Goal: Communication & Community: Answer question/provide support

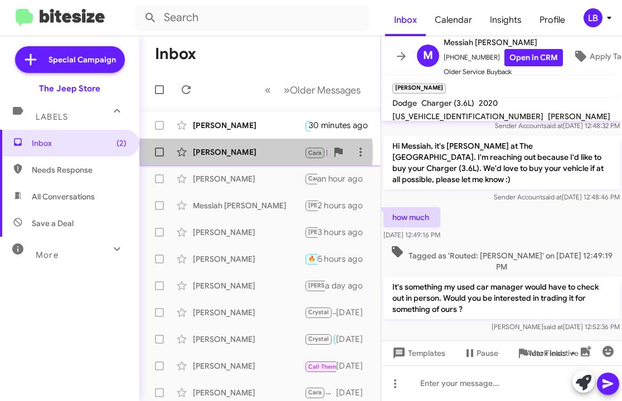
drag, startPoint x: 0, startPoint y: 0, endPoint x: 254, endPoint y: 152, distance: 296.2
click at [254, 152] on div "[PERSON_NAME]" at bounding box center [248, 152] width 111 height 11
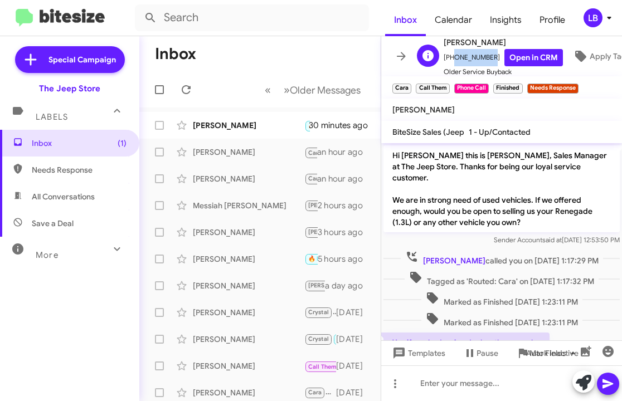
drag, startPoint x: 488, startPoint y: 53, endPoint x: 449, endPoint y: 58, distance: 38.8
click at [449, 58] on span "[PHONE_NUMBER] Open in CRM" at bounding box center [503, 57] width 119 height 17
copy span "7323202660"
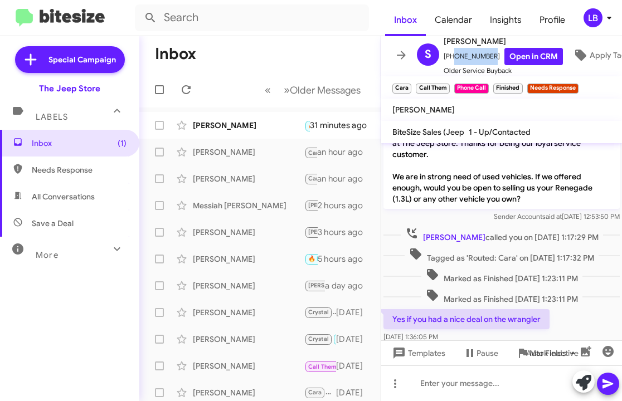
scroll to position [33, 0]
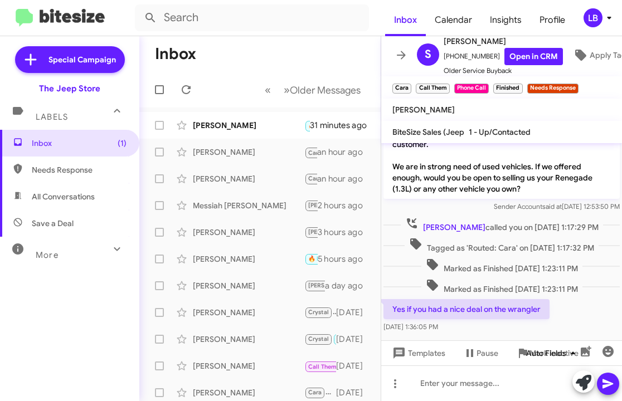
drag, startPoint x: 541, startPoint y: 322, endPoint x: 522, endPoint y: 349, distance: 33.7
click at [541, 322] on mat-tooltip-component "Auto Fields (Ctrl+Shift+A)" at bounding box center [553, 326] width 90 height 33
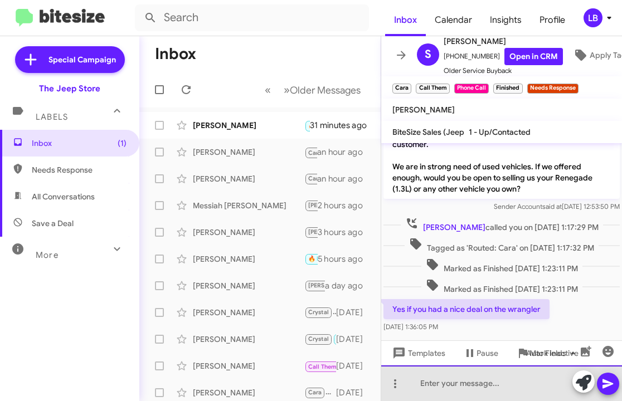
click at [504, 381] on div at bounding box center [501, 384] width 241 height 36
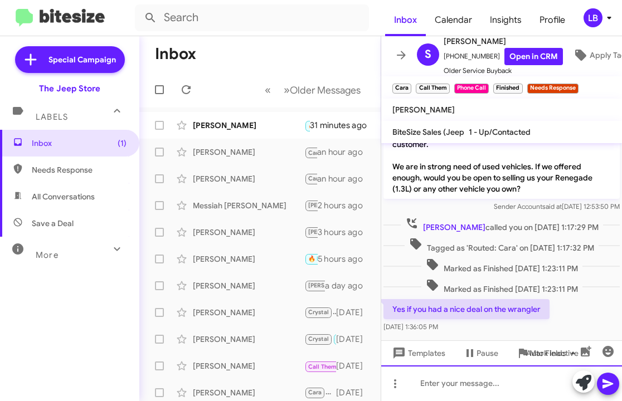
click at [443, 387] on div at bounding box center [501, 384] width 241 height 36
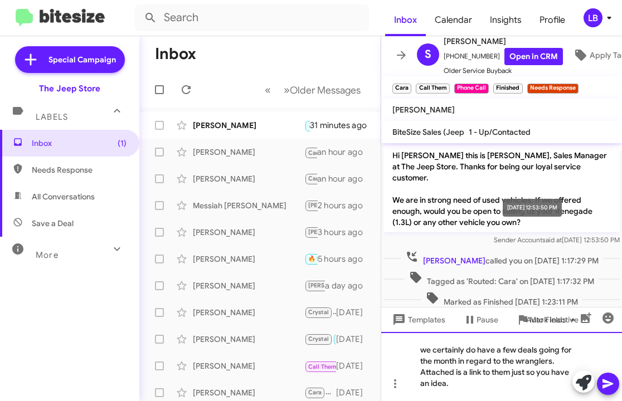
scroll to position [75, 0]
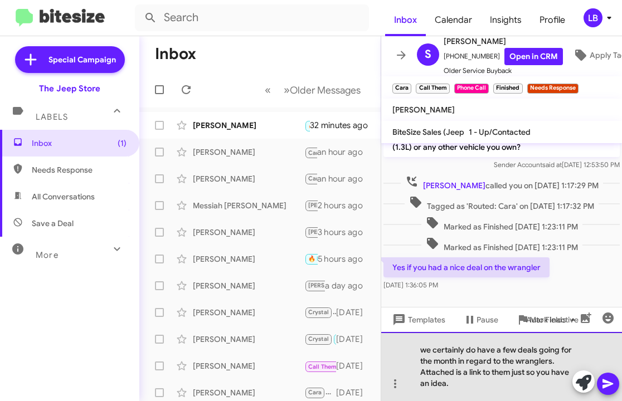
click at [467, 379] on div "we certainly do have a few deals going for the month in regard to the wranglers…" at bounding box center [501, 366] width 241 height 69
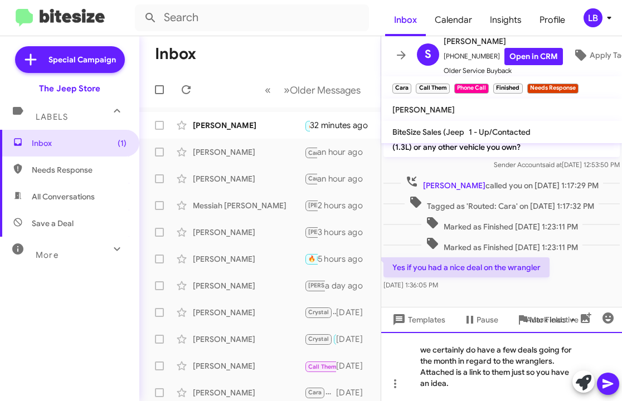
click at [473, 375] on div "we certainly do have a few deals going for the month in regard to the wranglers…" at bounding box center [501, 366] width 241 height 69
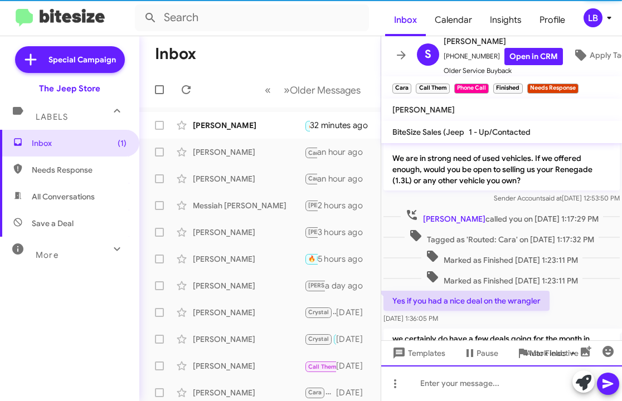
scroll to position [127, 0]
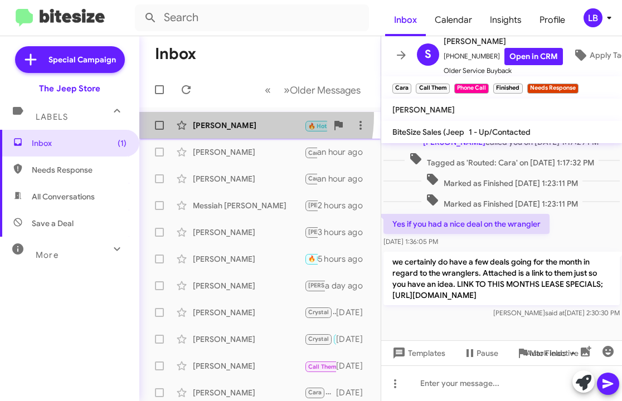
click at [218, 116] on div "[PERSON_NAME] 🔥 Hot Appointment Set Sold Verified Sold Call Them Finished Cara …" at bounding box center [259, 125] width 223 height 22
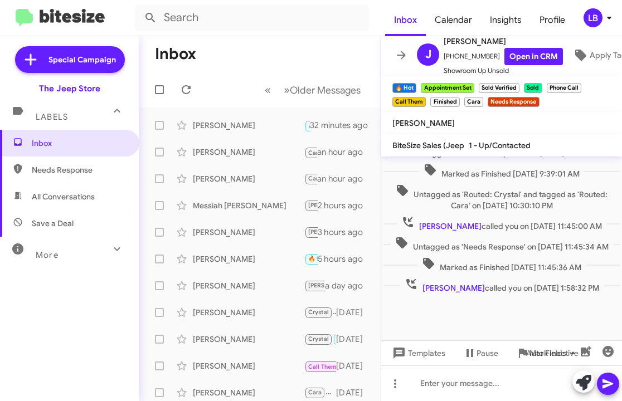
scroll to position [677, 0]
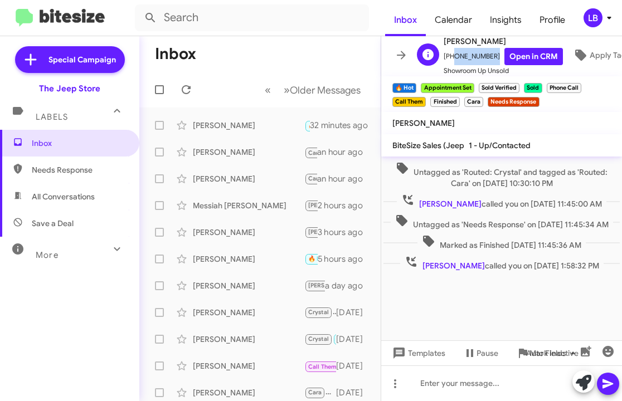
drag, startPoint x: 487, startPoint y: 49, endPoint x: 451, endPoint y: 53, distance: 35.3
click at [451, 53] on span "[PHONE_NUMBER] Open in CRM" at bounding box center [503, 56] width 119 height 17
copy span "7329968213"
click at [545, 193] on span "[PERSON_NAME] called you on [DATE] 11:45:00 AM" at bounding box center [502, 201] width 210 height 16
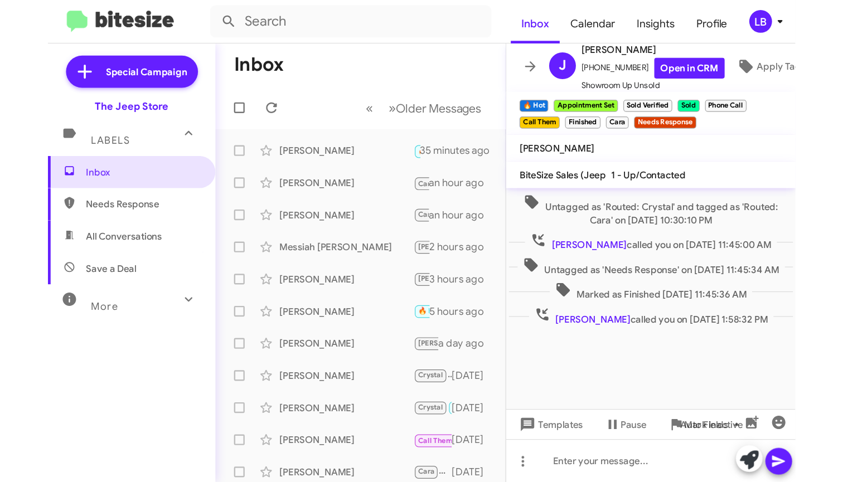
scroll to position [1, 0]
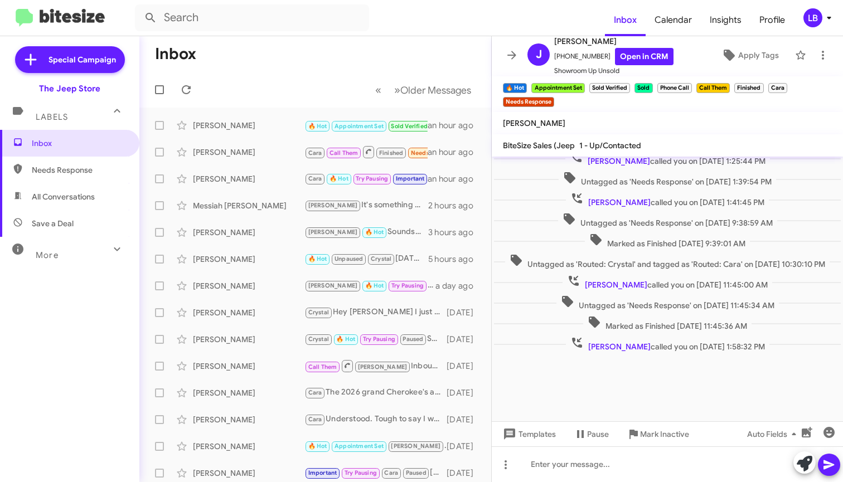
drag, startPoint x: 294, startPoint y: 58, endPoint x: 293, endPoint y: 52, distance: 6.2
click at [291, 59] on mat-toolbar-row "Inbox" at bounding box center [315, 54] width 352 height 36
click at [340, 64] on mat-toolbar-row "Inbox" at bounding box center [315, 54] width 352 height 36
click at [386, 48] on mat-toolbar-row "Inbox" at bounding box center [315, 54] width 352 height 36
click at [264, 60] on mat-toolbar-row "Inbox" at bounding box center [315, 54] width 352 height 36
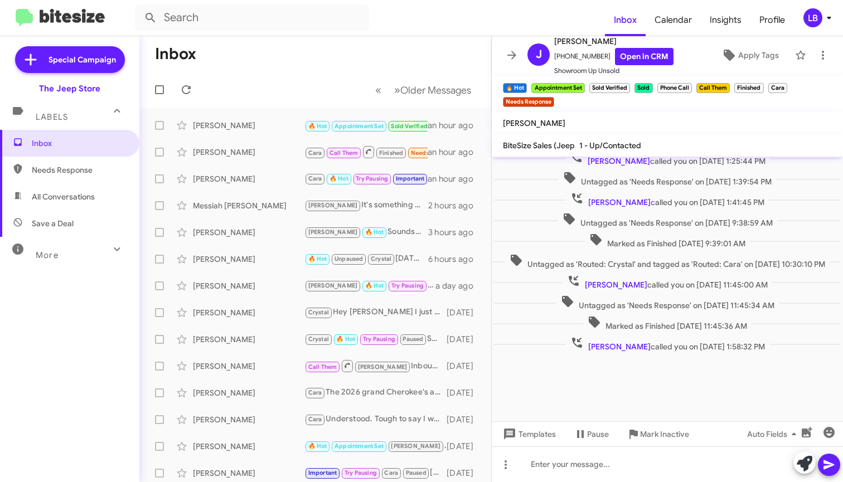
drag, startPoint x: 227, startPoint y: 69, endPoint x: 165, endPoint y: 20, distance: 79.7
click at [227, 69] on mat-toolbar-row "Inbox" at bounding box center [315, 54] width 352 height 36
click at [271, 79] on mat-toolbar-row "« Previous » Next Older Messages" at bounding box center [315, 90] width 352 height 36
